Goal: Information Seeking & Learning: Learn about a topic

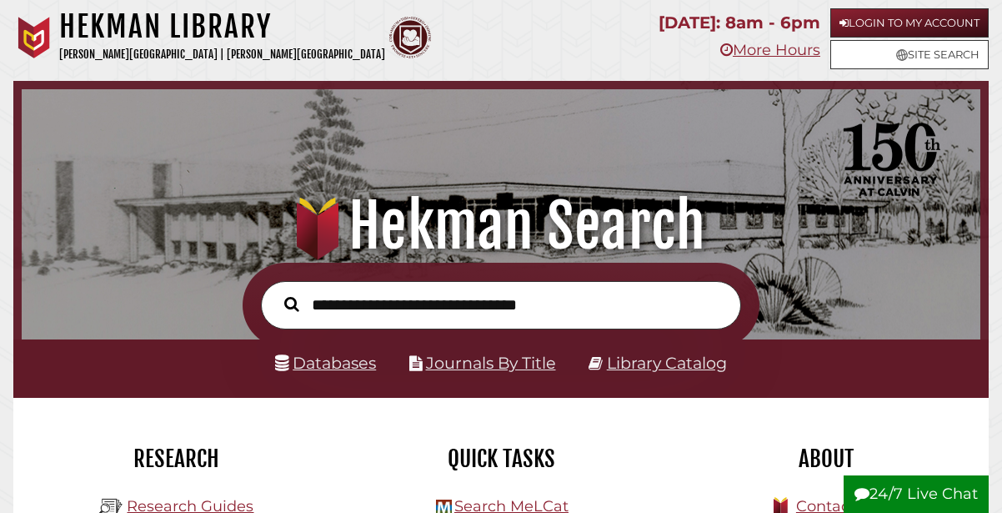
scroll to position [317, 950]
type input "**********"
click at [276, 293] on button "Search" at bounding box center [292, 304] width 32 height 23
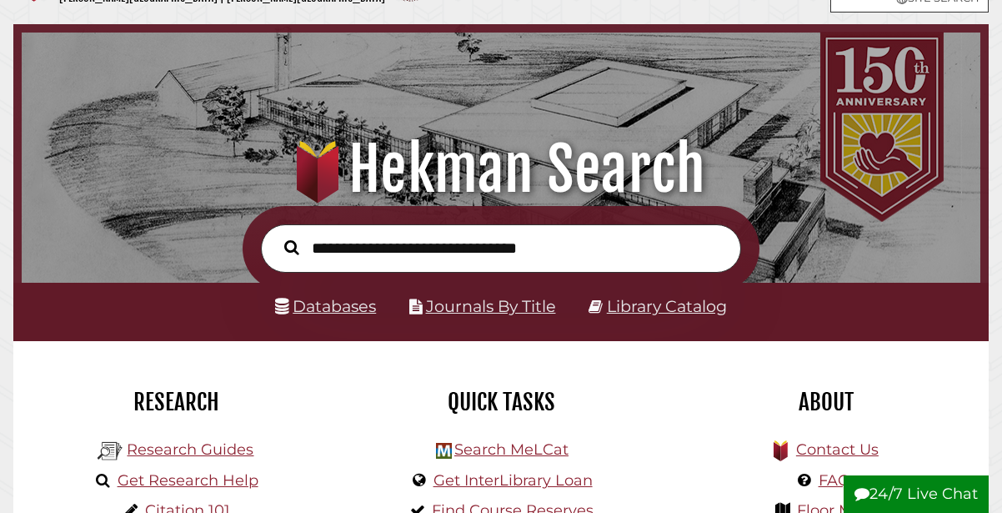
scroll to position [317, 950]
click at [352, 308] on link "Databases" at bounding box center [325, 306] width 101 height 20
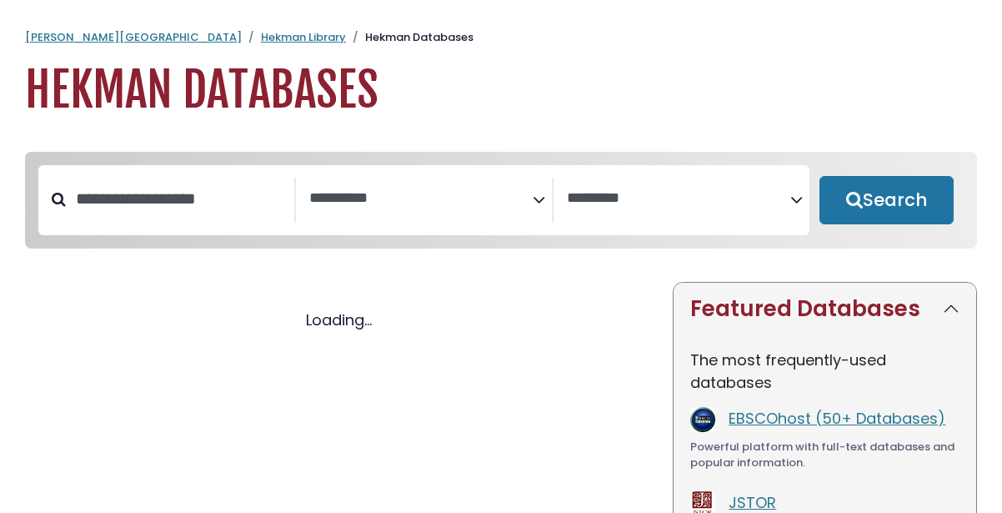
select select "Database Subject Filter"
select select "Database Vendors Filter"
select select "Database Subject Filter"
select select "Database Vendors Filter"
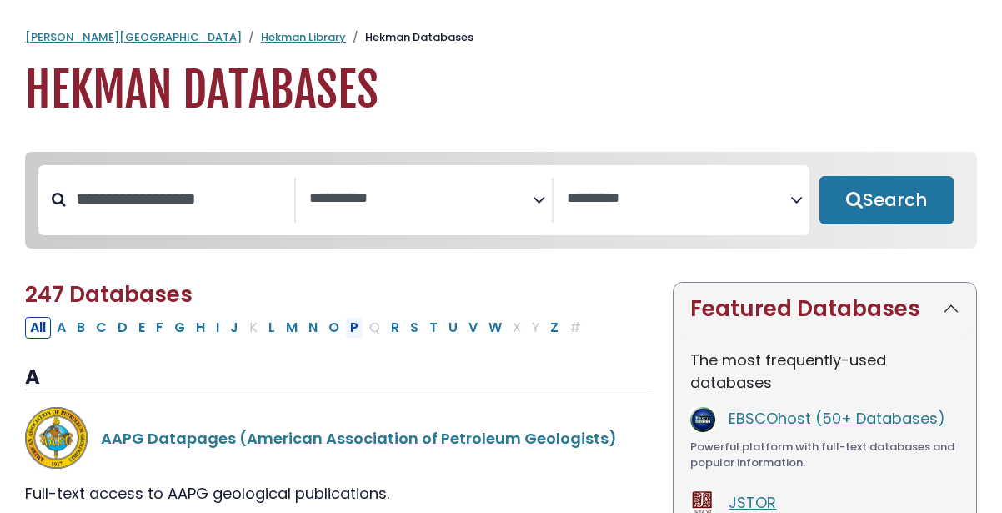
click at [353, 330] on button "P" at bounding box center [354, 328] width 18 height 22
select select "Database Subject Filter"
select select "Database Vendors Filter"
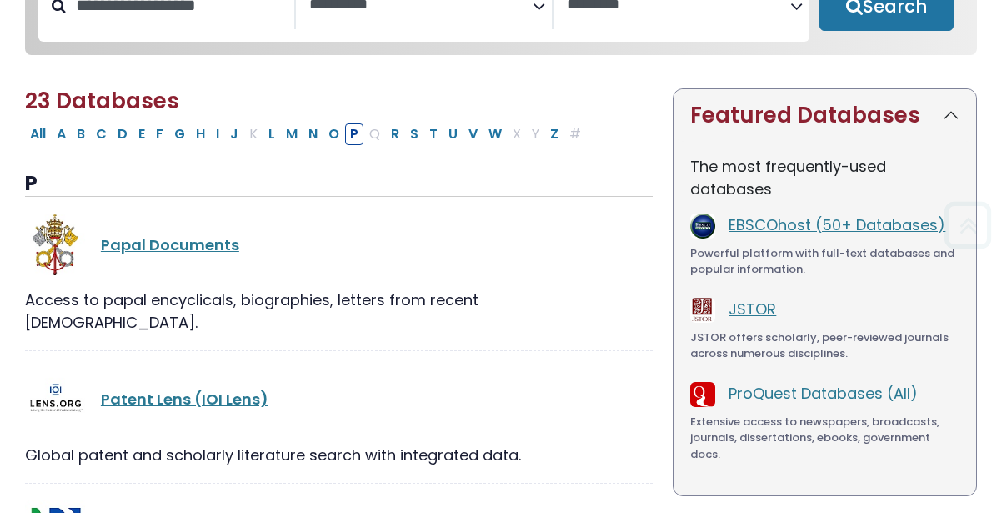
scroll to position [233, 0]
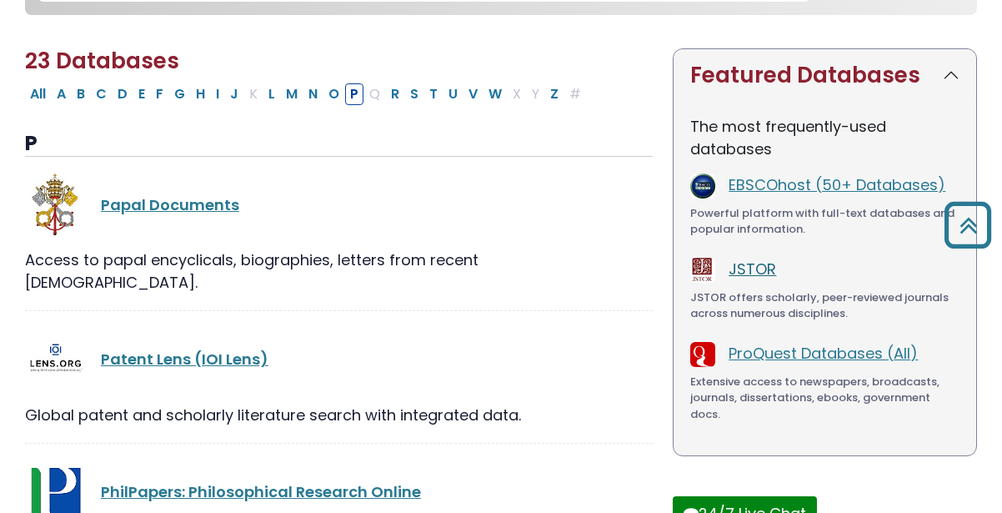
click at [751, 275] on link "JSTOR" at bounding box center [753, 268] width 48 height 21
